Goal: Book appointment/travel/reservation

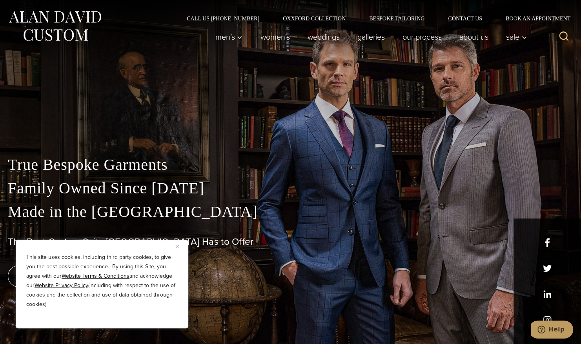
click at [179, 246] on button "Close" at bounding box center [179, 246] width 9 height 9
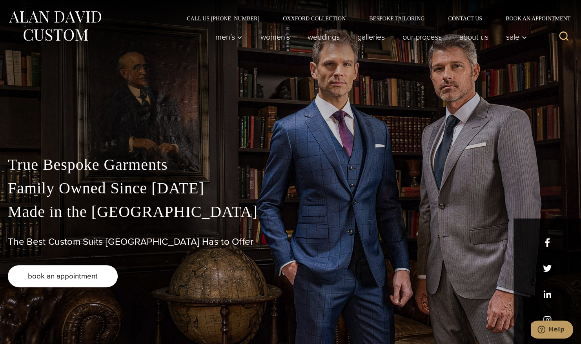
click at [99, 279] on link "book an appointment" at bounding box center [63, 276] width 110 height 22
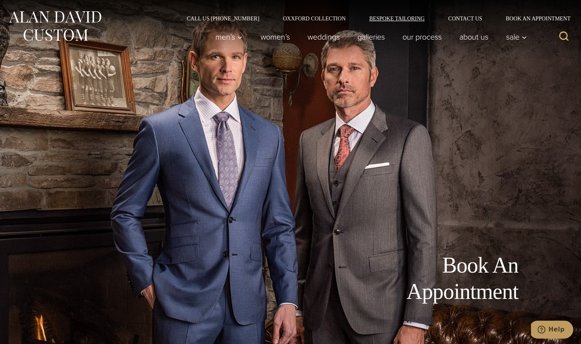
click at [396, 18] on link "Bespoke Tailoring" at bounding box center [397, 18] width 79 height 5
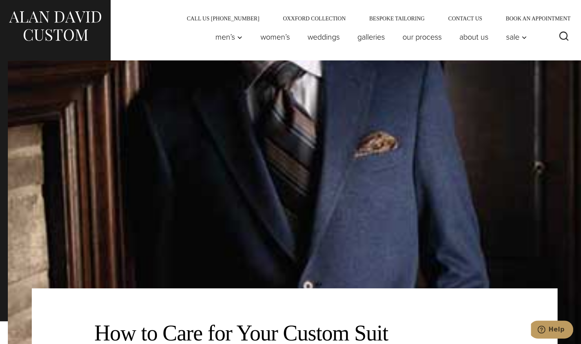
click at [280, 203] on img at bounding box center [294, 203] width 573 height 287
